Goal: Navigation & Orientation: Find specific page/section

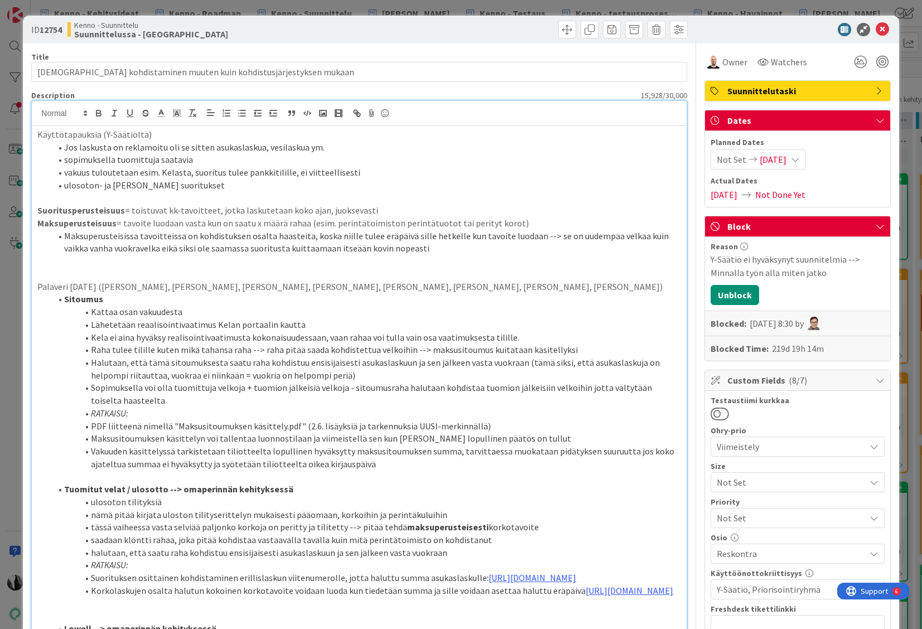
scroll to position [254, 8]
click at [887, 29] on icon at bounding box center [882, 29] width 13 height 13
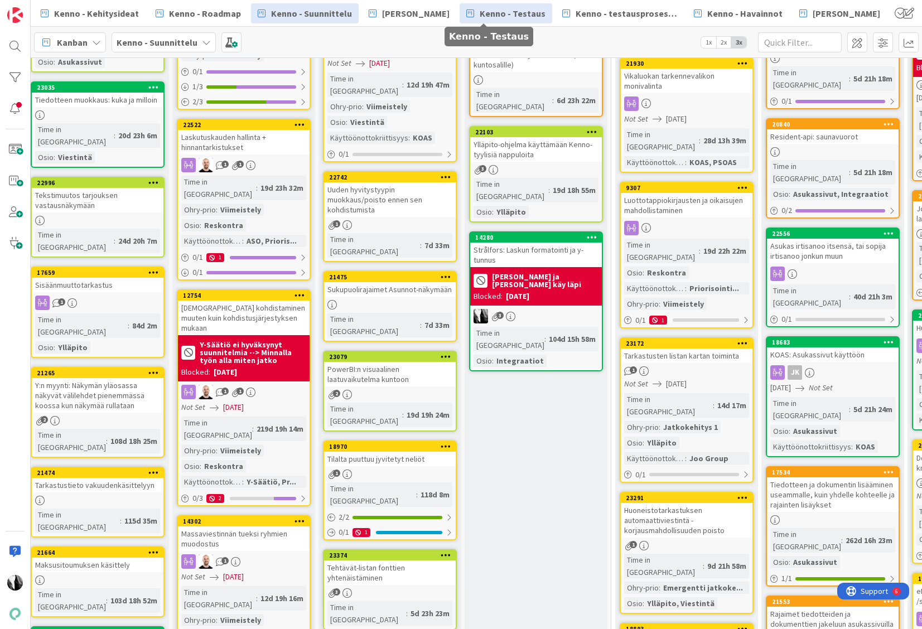
click at [489, 17] on span "Kenno - Testaus" at bounding box center [513, 13] width 66 height 13
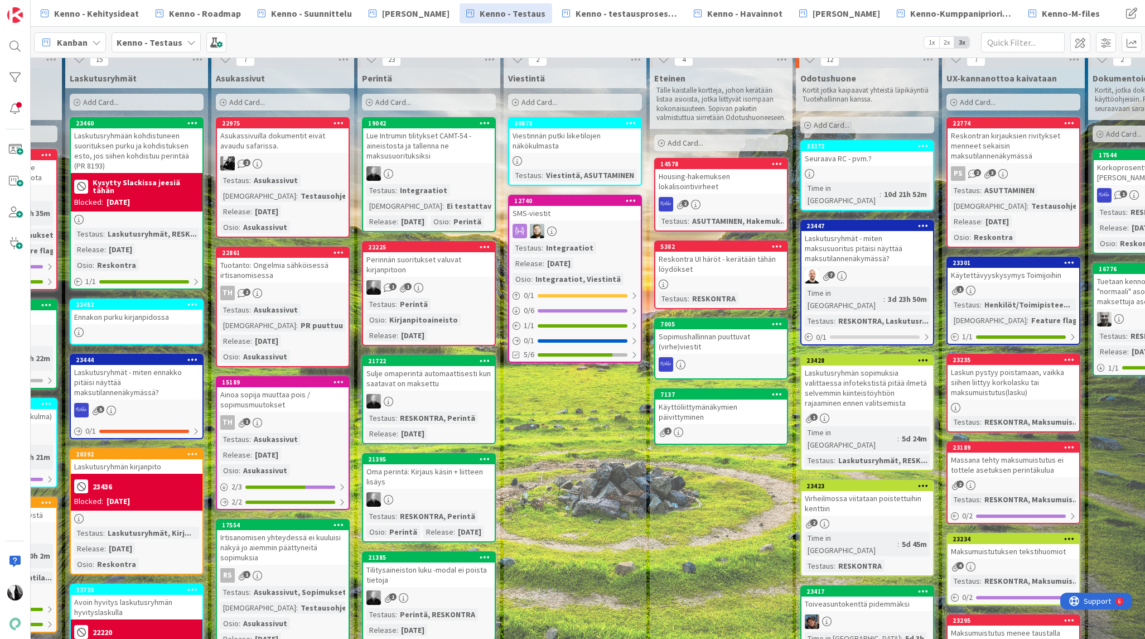
scroll to position [0, 262]
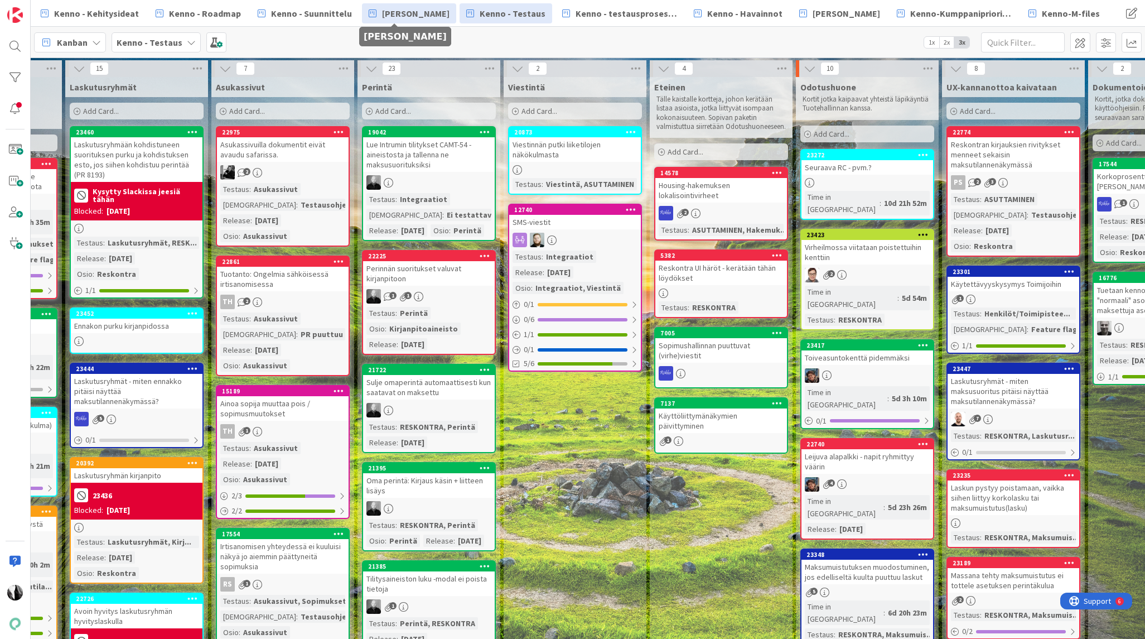
click at [386, 13] on span "[PERSON_NAME]" at bounding box center [416, 13] width 68 height 13
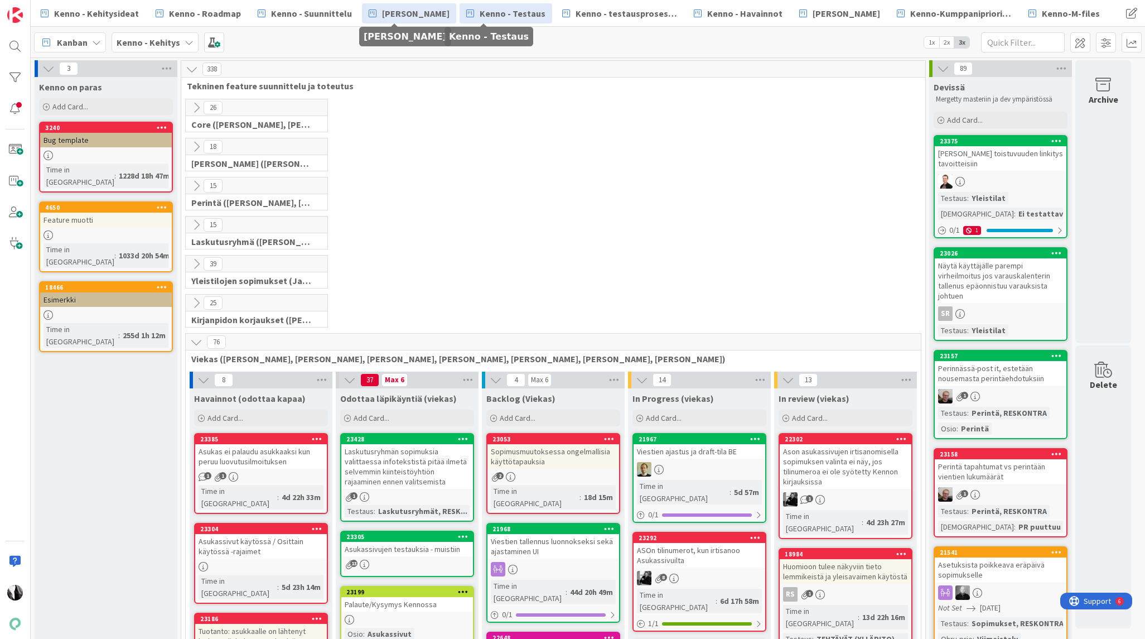
click at [503, 15] on span "Kenno - Testaus" at bounding box center [513, 13] width 66 height 13
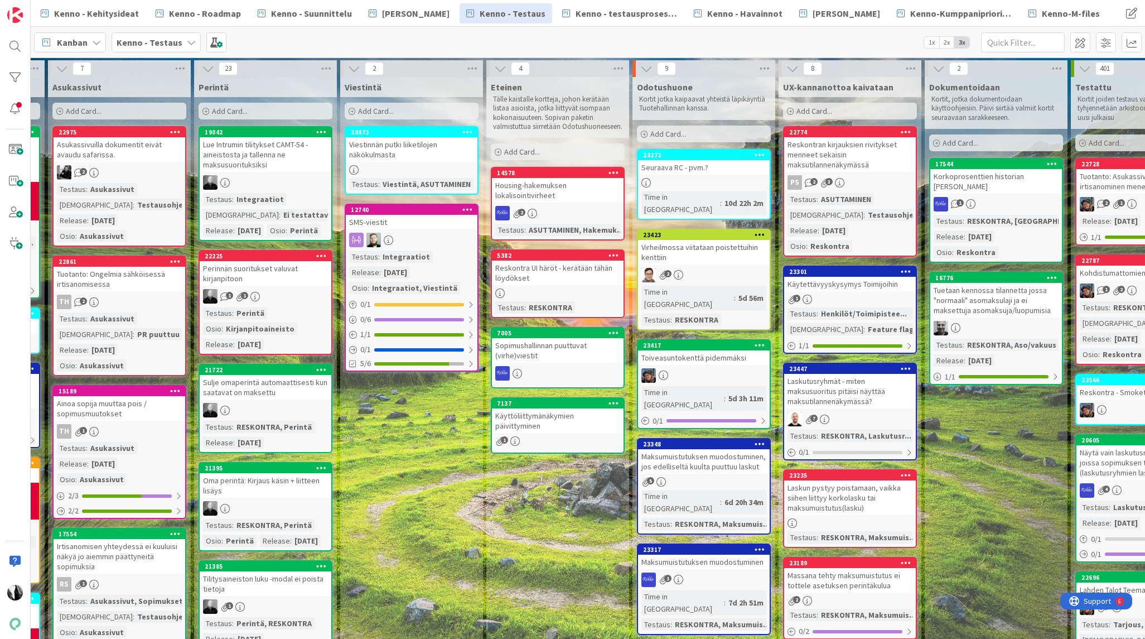
scroll to position [0, 557]
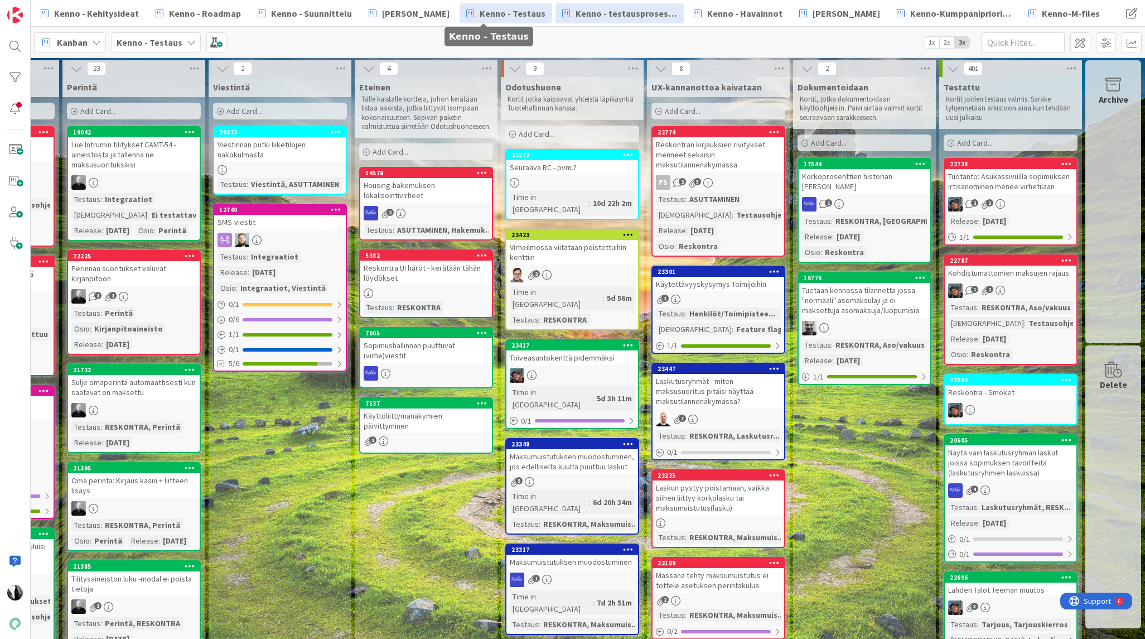
click at [615, 15] on span "Kenno - testausprosessi/Featureflagit" at bounding box center [627, 13] width 102 height 13
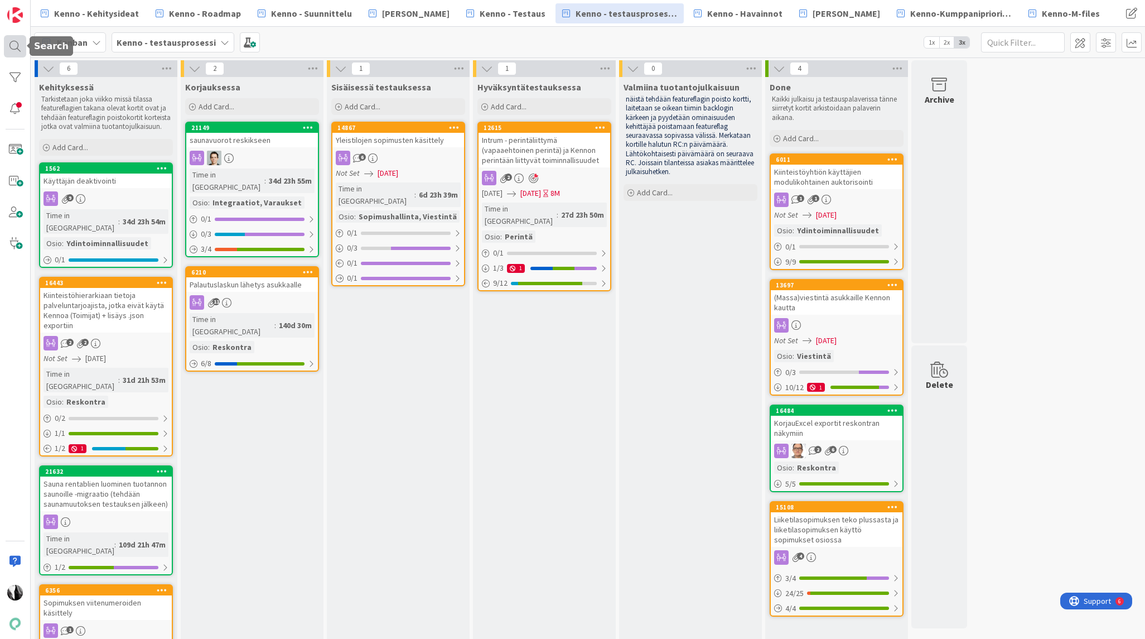
click at [8, 45] on div at bounding box center [15, 46] width 22 height 22
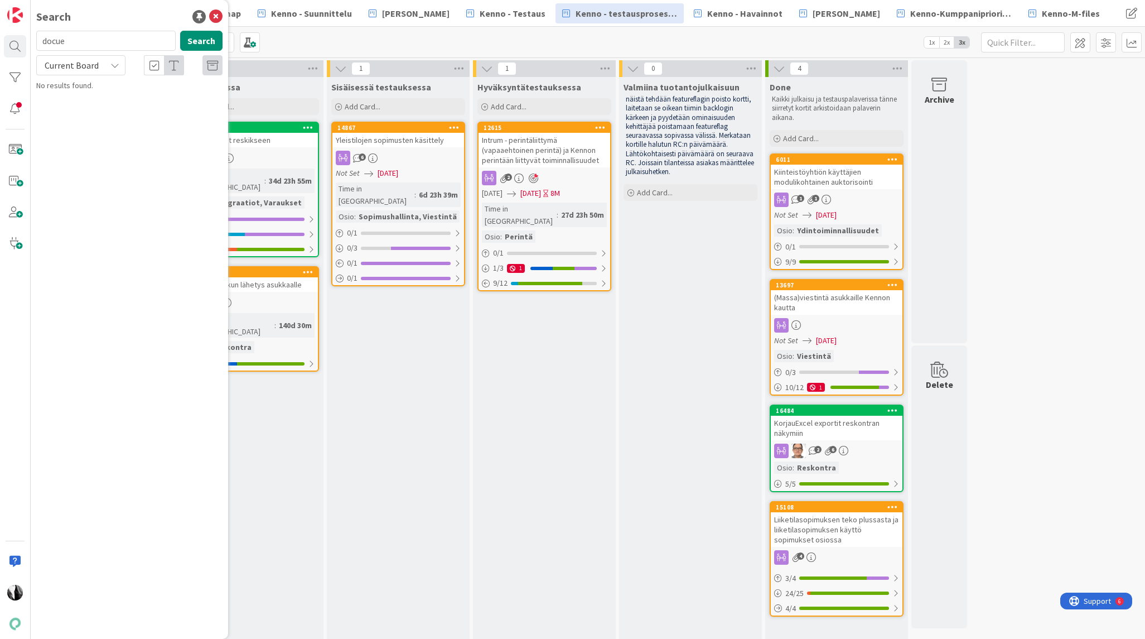
drag, startPoint x: 102, startPoint y: 41, endPoint x: 30, endPoint y: 38, distance: 72.0
click at [30, 40] on div "Search docue Search Current Board No results found." at bounding box center [15, 319] width 31 height 639
type input "15284"
click at [65, 63] on span "Current Board" at bounding box center [72, 65] width 54 height 11
click at [70, 104] on span "All Boards" at bounding box center [100, 111] width 116 height 17
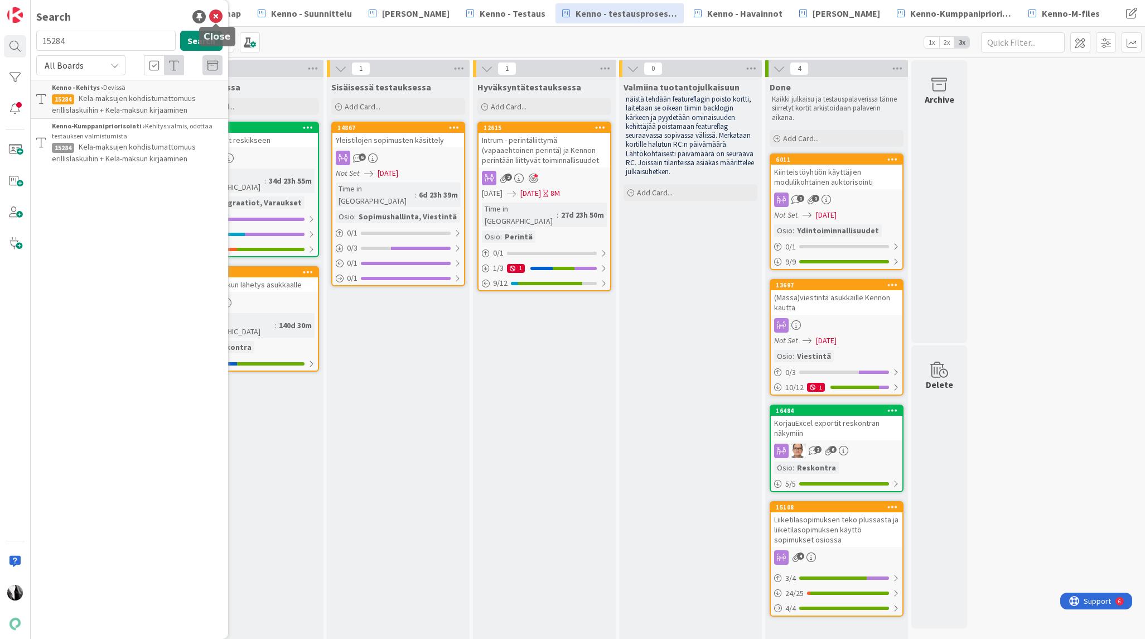
click at [217, 15] on icon at bounding box center [215, 16] width 13 height 13
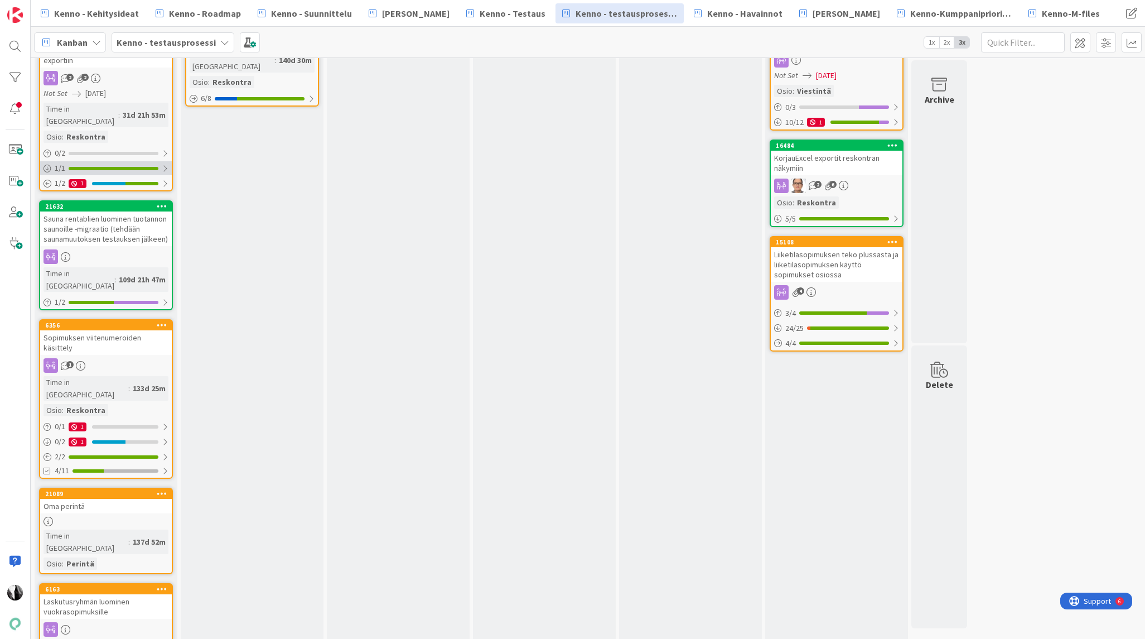
scroll to position [290, 0]
